Goal: Check status: Check status

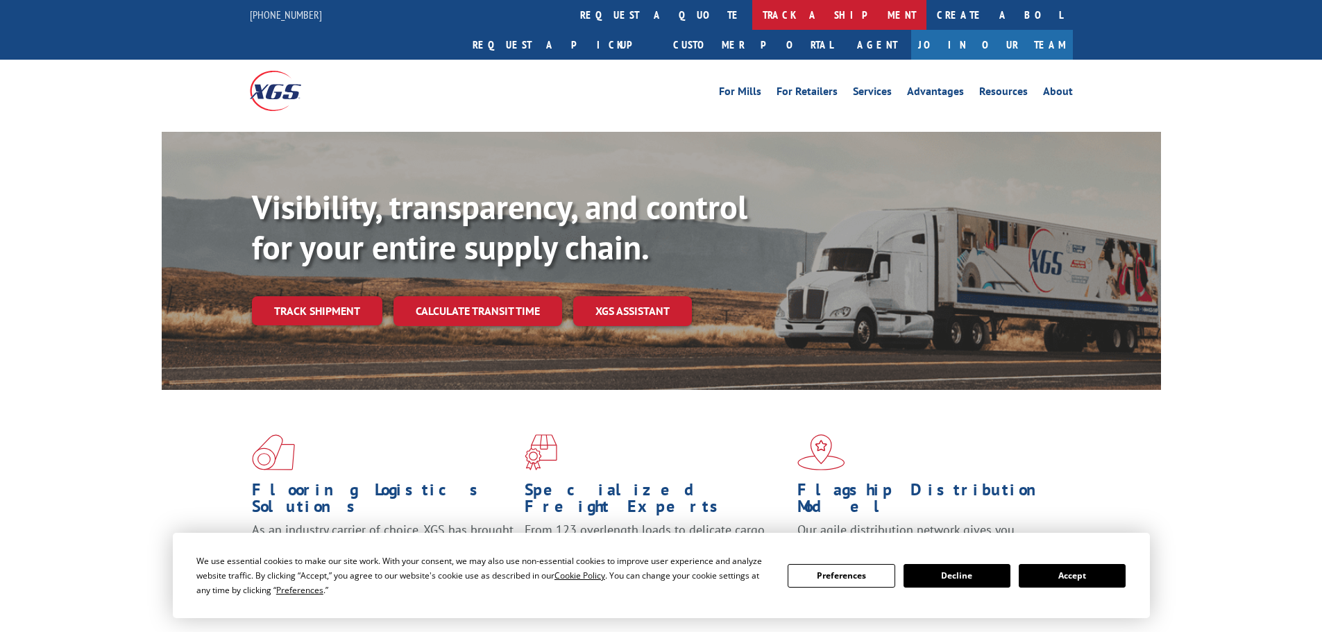
click at [752, 9] on link "track a shipment" at bounding box center [839, 15] width 174 height 30
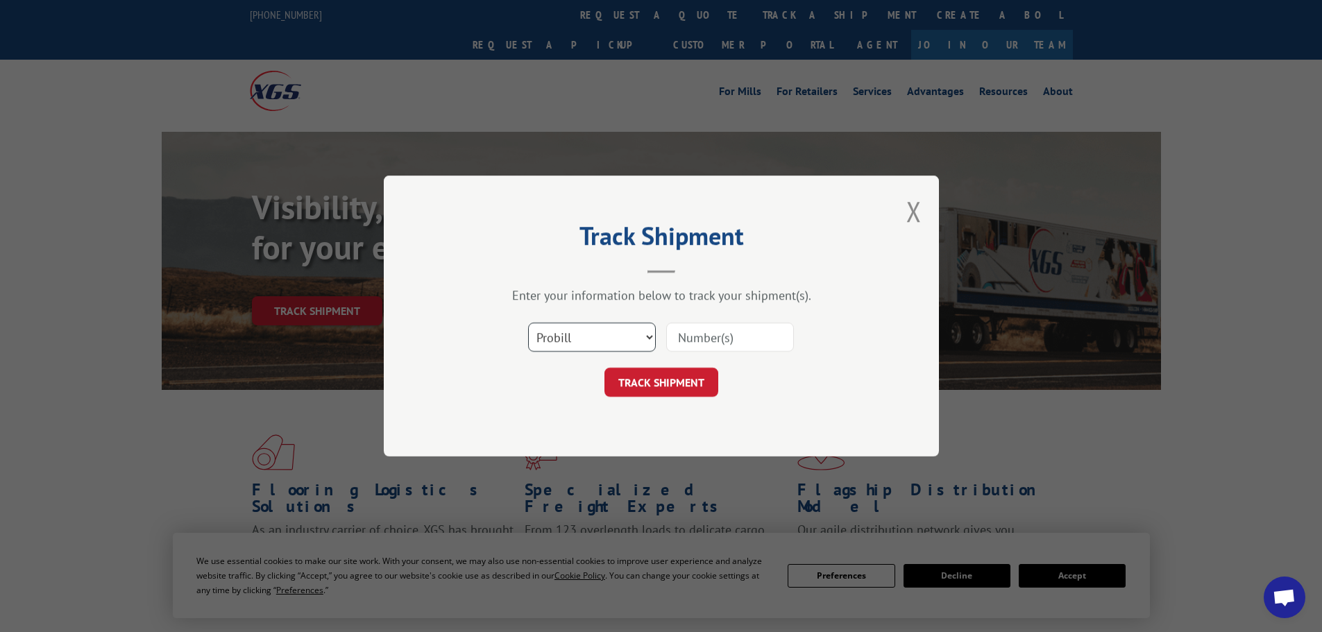
click at [644, 341] on select "Select category... Probill BOL PO" at bounding box center [592, 337] width 128 height 29
select select "bol"
click at [528, 323] on select "Select category... Probill BOL PO" at bounding box center [592, 337] width 128 height 29
click at [678, 335] on input at bounding box center [730, 337] width 128 height 29
paste input "5148079"
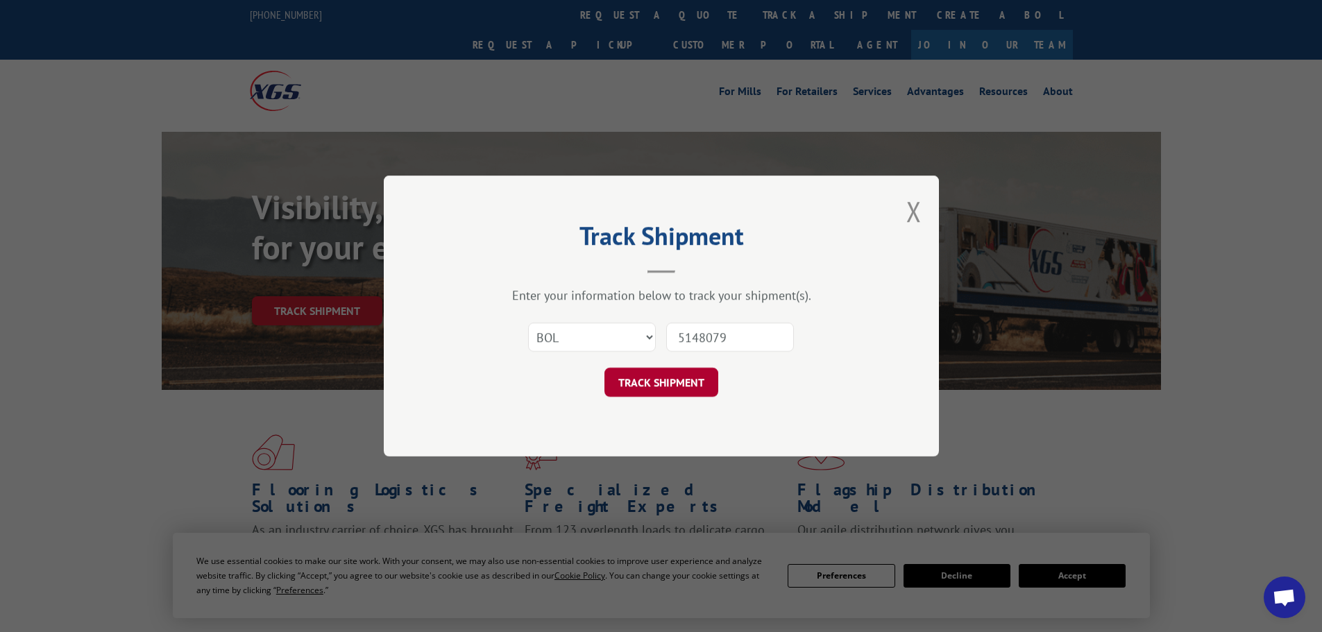
type input "5148079"
click at [676, 387] on button "TRACK SHIPMENT" at bounding box center [662, 382] width 114 height 29
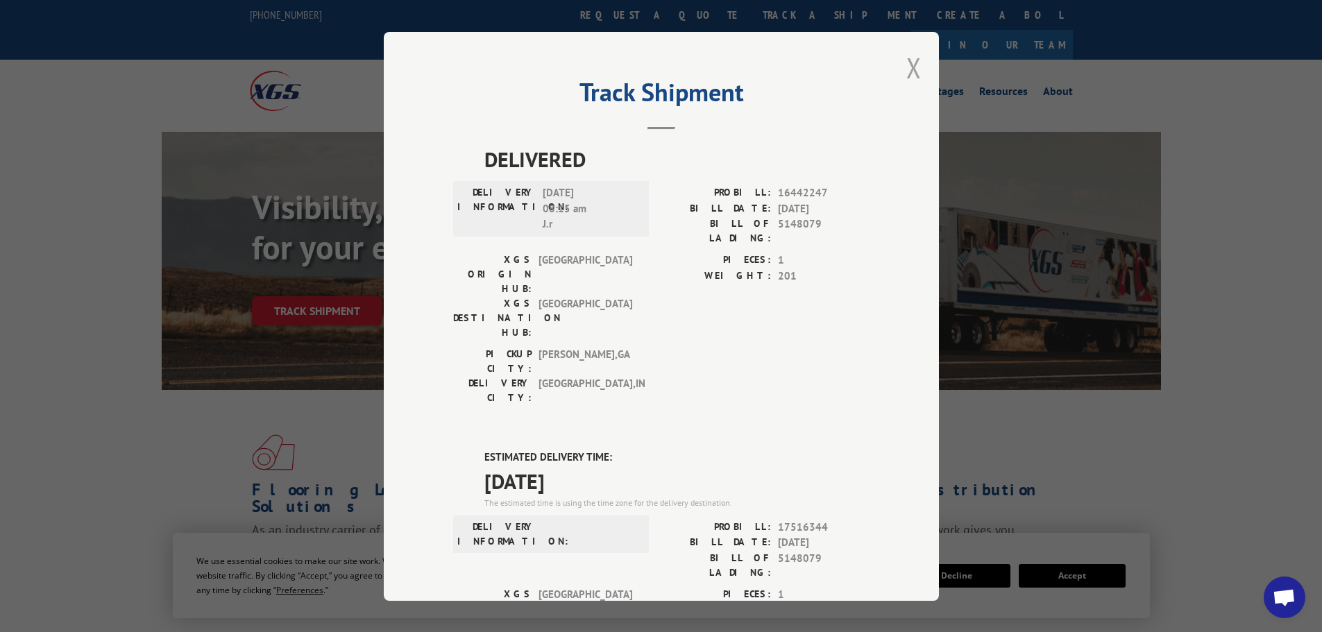
click at [913, 78] on button "Close modal" at bounding box center [914, 67] width 15 height 37
